Goal: Task Accomplishment & Management: Manage account settings

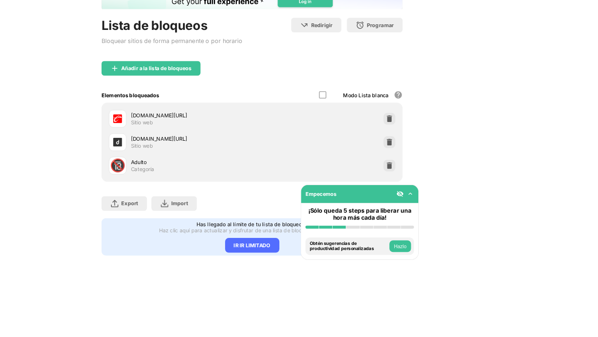
scroll to position [63, 0]
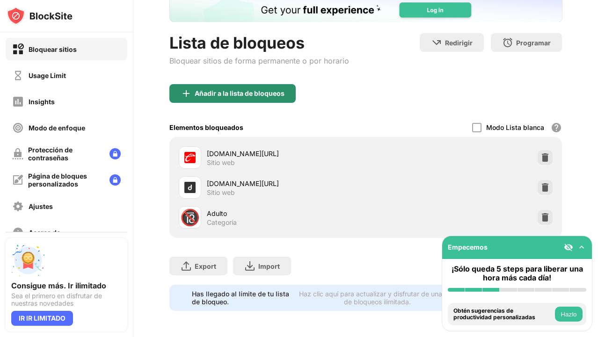
click at [218, 95] on div "Añadir a la lista de bloqueos" at bounding box center [240, 93] width 90 height 7
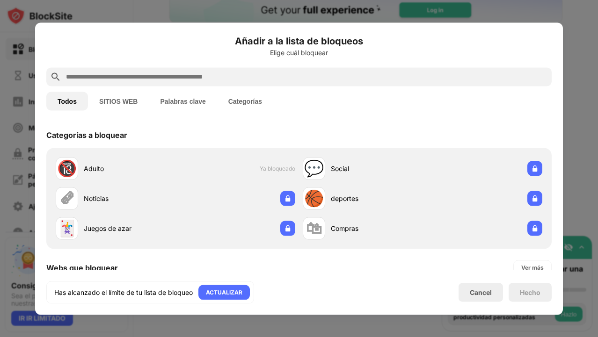
click at [251, 79] on input "text" at bounding box center [306, 76] width 483 height 11
paste input "**********"
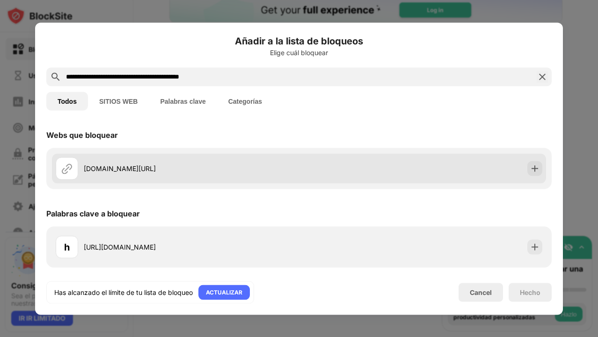
type input "**********"
click at [251, 178] on div "outfitsit.com/sw/index4.html?index=4" at bounding box center [177, 168] width 243 height 22
click at [199, 174] on div "outfitsit.com/sw/index4.html?index=4" at bounding box center [177, 168] width 243 height 22
click at [251, 166] on div "outfitsit.com/sw/index4.html?index=4" at bounding box center [299, 168] width 494 height 30
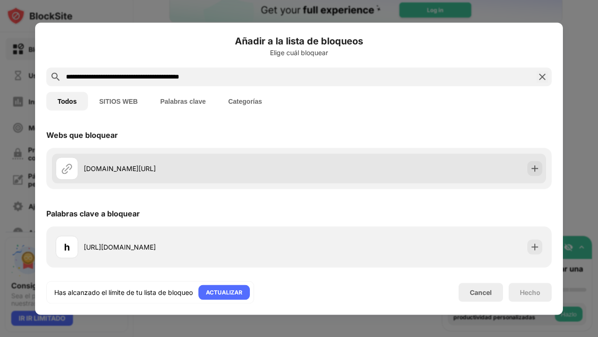
click at [251, 166] on div "outfitsit.com/sw/index4.html?index=4" at bounding box center [299, 168] width 494 height 30
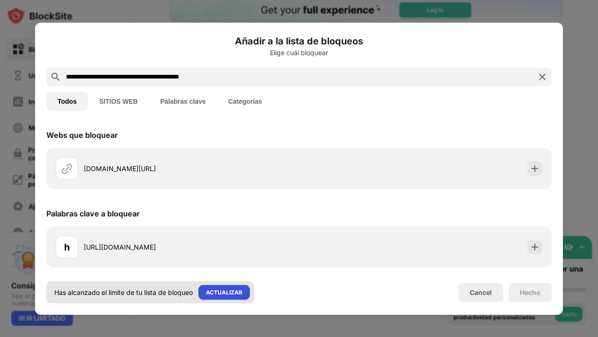
click at [229, 297] on div "ACTUALIZAR" at bounding box center [224, 292] width 36 height 9
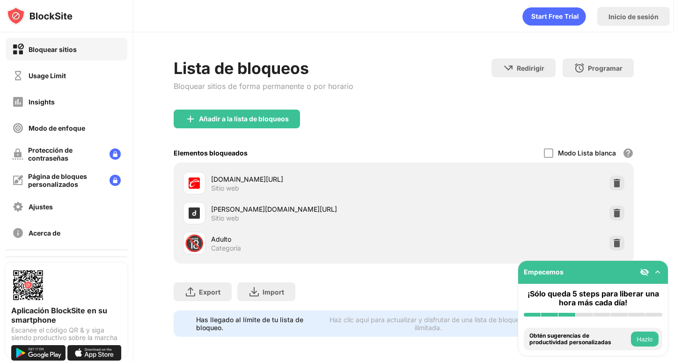
click at [315, 179] on div "[DOMAIN_NAME][URL]" at bounding box center [307, 179] width 192 height 10
click at [277, 182] on div "[DOMAIN_NAME][URL]" at bounding box center [307, 179] width 192 height 10
click at [240, 205] on div "[DOMAIN_NAME][URL]" at bounding box center [307, 209] width 192 height 10
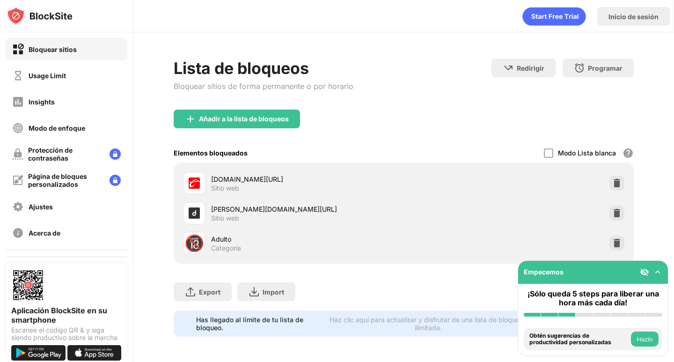
click at [240, 205] on div "[DOMAIN_NAME][URL]" at bounding box center [307, 209] width 192 height 10
click at [242, 205] on div "[DOMAIN_NAME][URL]" at bounding box center [307, 209] width 192 height 10
drag, startPoint x: 267, startPoint y: 210, endPoint x: 144, endPoint y: 82, distance: 177.7
click at [144, 82] on div "Lista de bloqueos Bloquear sitios de forma permanente o por horario Redirigir H…" at bounding box center [403, 197] width 540 height 330
drag, startPoint x: 239, startPoint y: 180, endPoint x: 241, endPoint y: 201, distance: 21.2
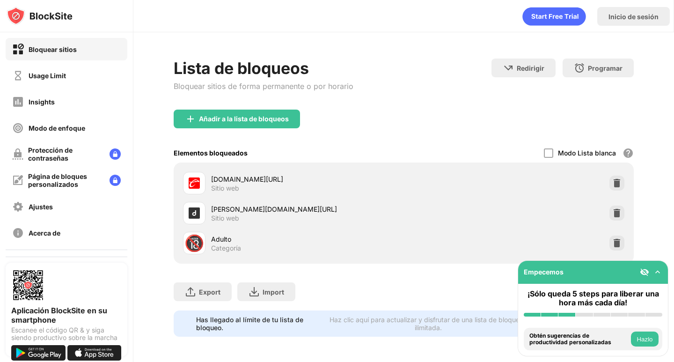
click at [241, 201] on div "caliente.mx/ofertas/apuestas-deportivas Sitio web dyson.com.mx/?tduid=65844c616…" at bounding box center [403, 213] width 448 height 90
